Goal: Task Accomplishment & Management: Manage account settings

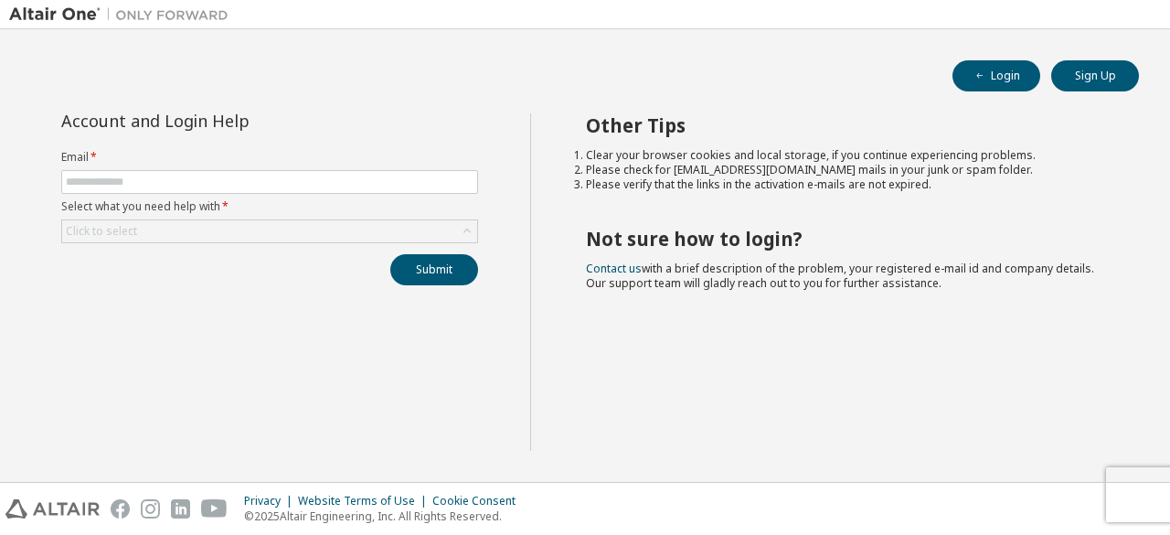
click at [134, 319] on div "Account and Login Help Email * Select what you need help with * Click to select…" at bounding box center [269, 281] width 521 height 337
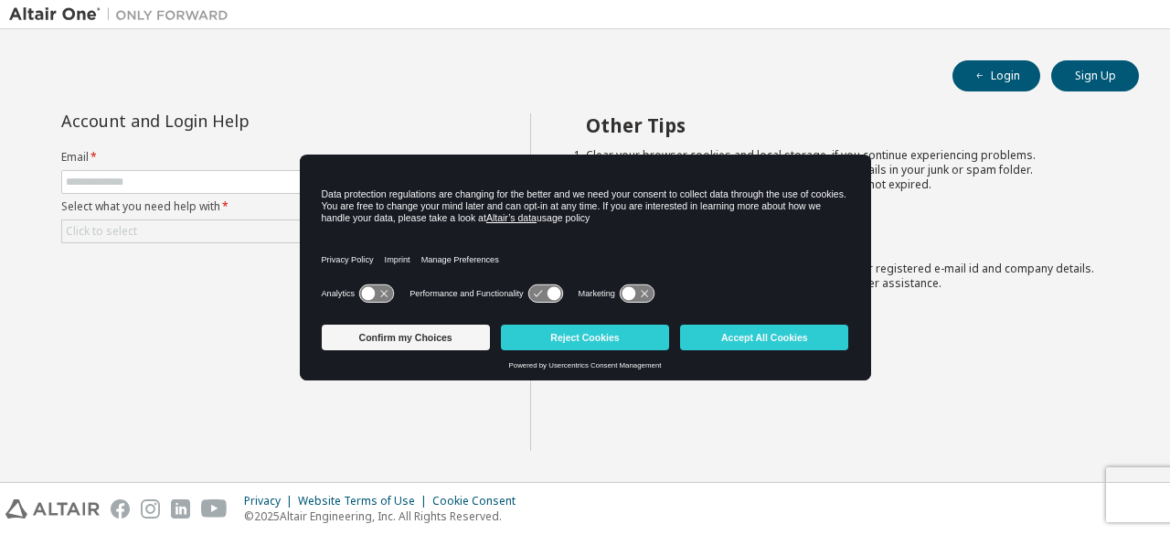
click at [614, 346] on button "Reject Cookies" at bounding box center [585, 338] width 168 height 26
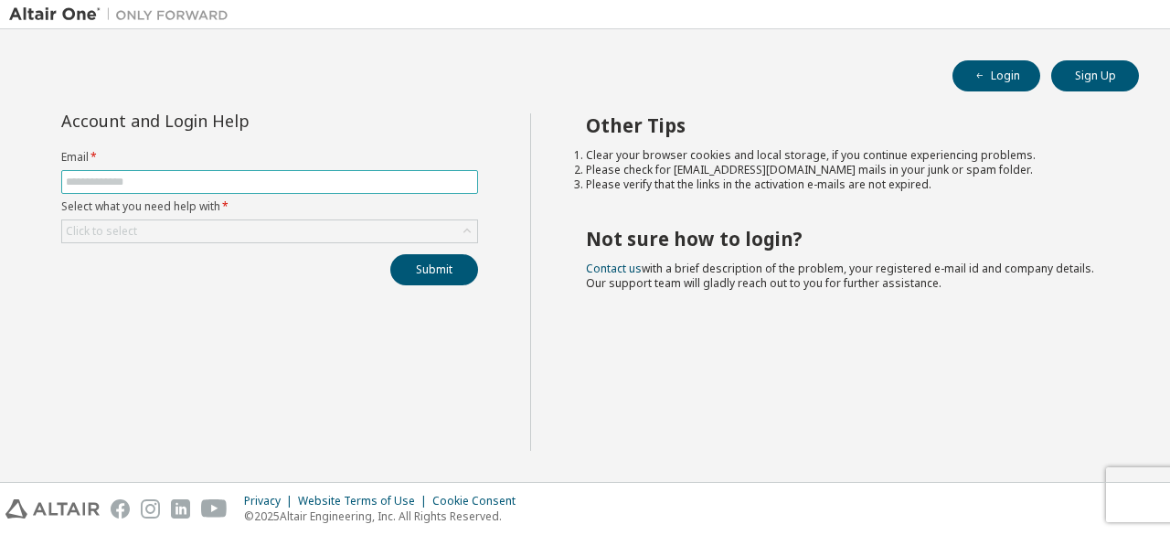
click at [91, 178] on input "text" at bounding box center [270, 182] width 408 height 15
type input "**********"
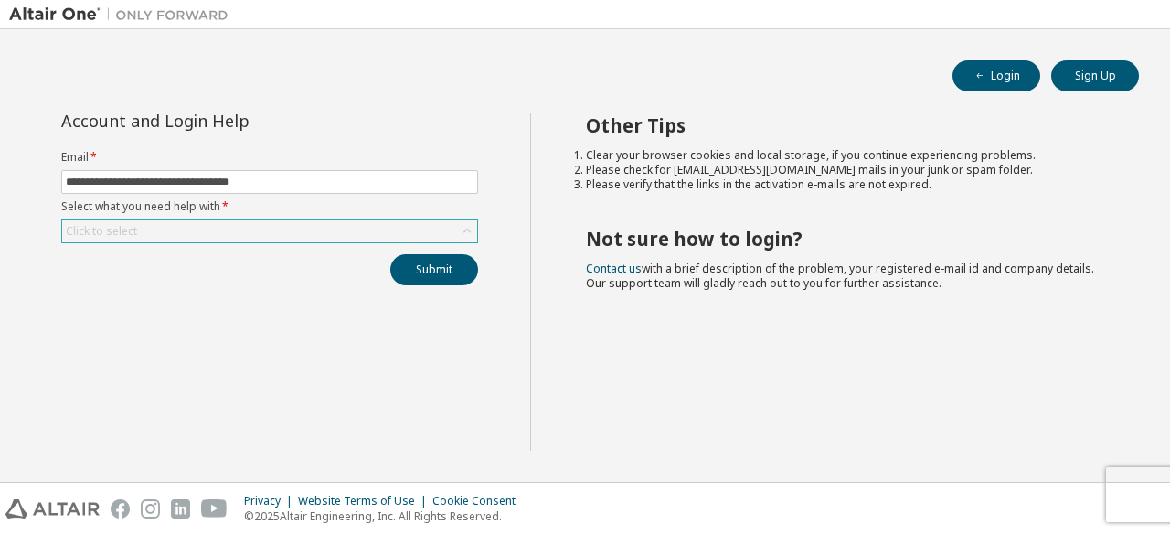
click at [221, 229] on div "Click to select" at bounding box center [269, 231] width 415 height 22
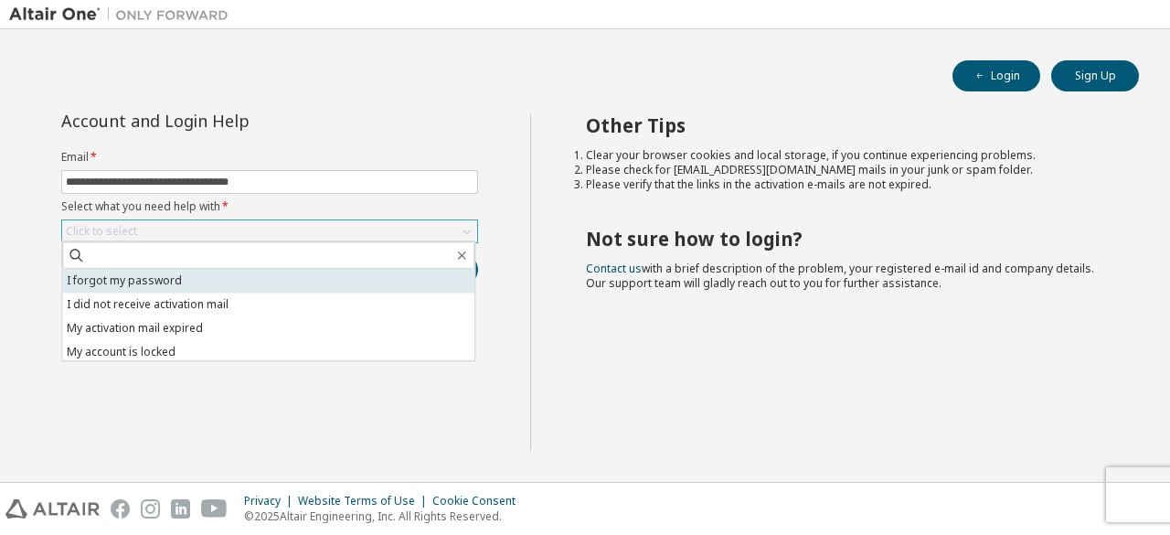
click at [208, 277] on li "I forgot my password" at bounding box center [268, 281] width 412 height 24
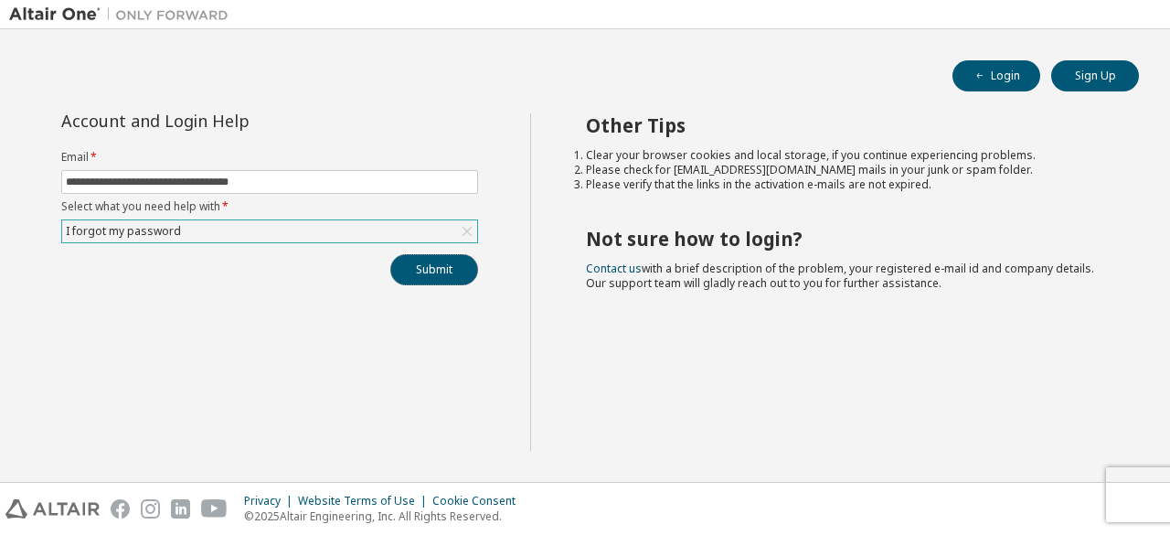
click at [454, 264] on button "Submit" at bounding box center [434, 269] width 88 height 31
